Goal: Find specific page/section: Find specific page/section

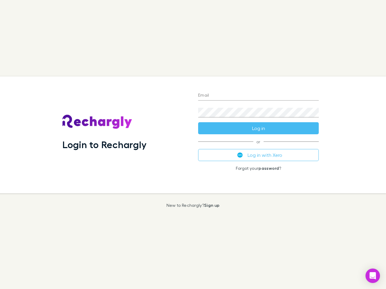
click at [193, 145] on div "Login to Rechargly" at bounding box center [126, 135] width 136 height 117
click at [258, 96] on input "Email" at bounding box center [258, 96] width 121 height 10
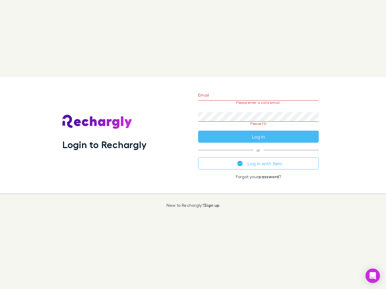
click at [258, 128] on form "Email Please enter a valid email. Password Please fill Log in" at bounding box center [258, 114] width 121 height 57
click at [258, 155] on div "Email Please enter a valid email. Password Please fill Log in or Log in with Xe…" at bounding box center [258, 135] width 130 height 117
click at [372, 276] on icon "Open Intercom Messenger" at bounding box center [372, 275] width 6 height 7
